Goal: Task Accomplishment & Management: Use online tool/utility

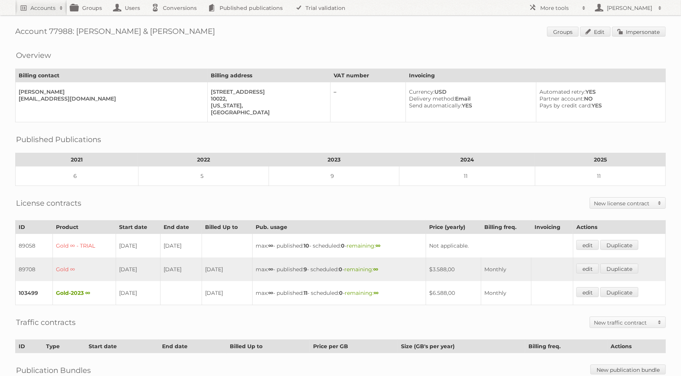
click at [211, 98] on div "10022," at bounding box center [267, 98] width 113 height 7
copy div "10022"
drag, startPoint x: 227, startPoint y: 102, endPoint x: 196, endPoint y: 103, distance: 30.5
click at [196, 103] on tr "Michael Scully RSHAH@SCULLYANDSCULLY.COM 504 Park Ave, 10022, New York, United …" at bounding box center [341, 102] width 650 height 40
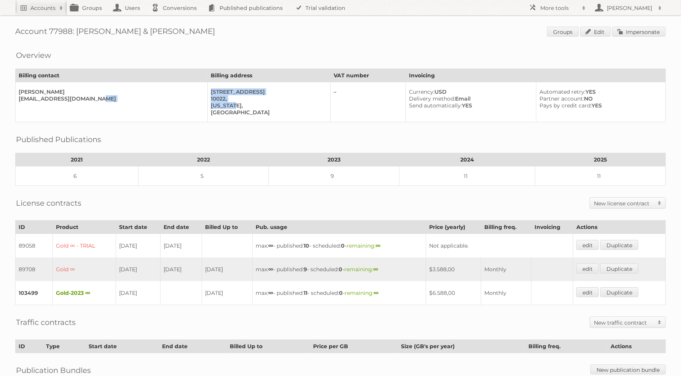
click at [211, 104] on div "New York," at bounding box center [267, 105] width 113 height 7
drag, startPoint x: 202, startPoint y: 104, endPoint x: 222, endPoint y: 104, distance: 19.8
click at [222, 104] on div "New York," at bounding box center [267, 105] width 113 height 7
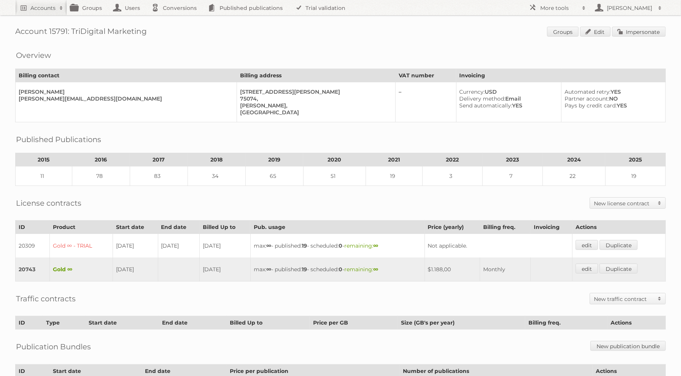
click at [240, 104] on div "[PERSON_NAME]," at bounding box center [314, 105] width 149 height 7
click at [240, 104] on div "Allen," at bounding box center [314, 105] width 149 height 7
copy div "Allen"
click at [240, 95] on div "75074," at bounding box center [314, 98] width 149 height 7
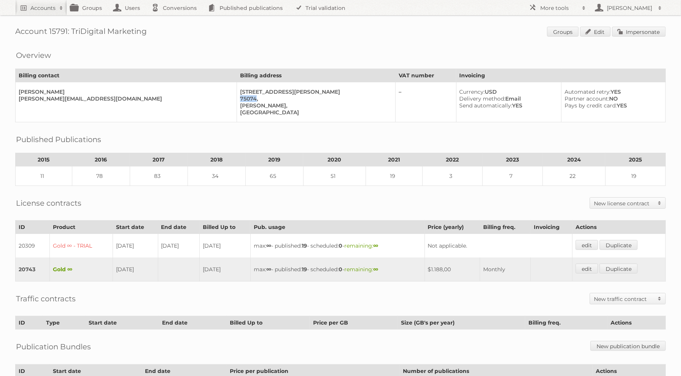
copy div "75074"
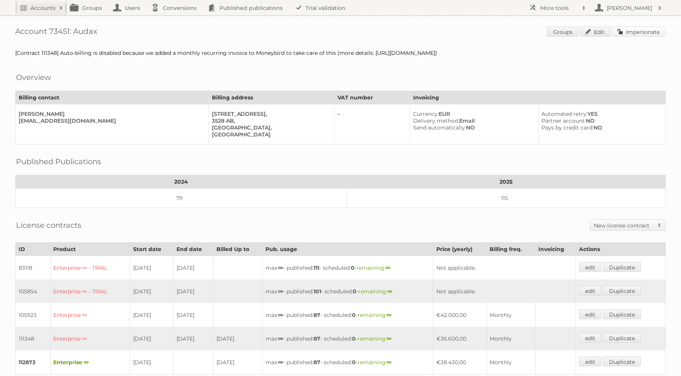
click at [654, 28] on link "Impersonate" at bounding box center [639, 32] width 54 height 10
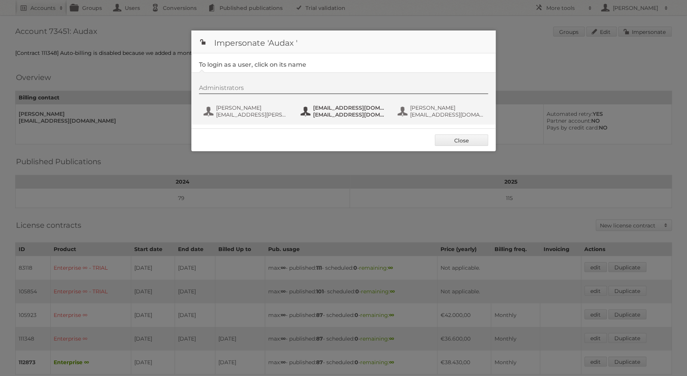
click at [335, 109] on span "fs+audax@publitas.com" at bounding box center [350, 107] width 74 height 7
